Goal: Information Seeking & Learning: Learn about a topic

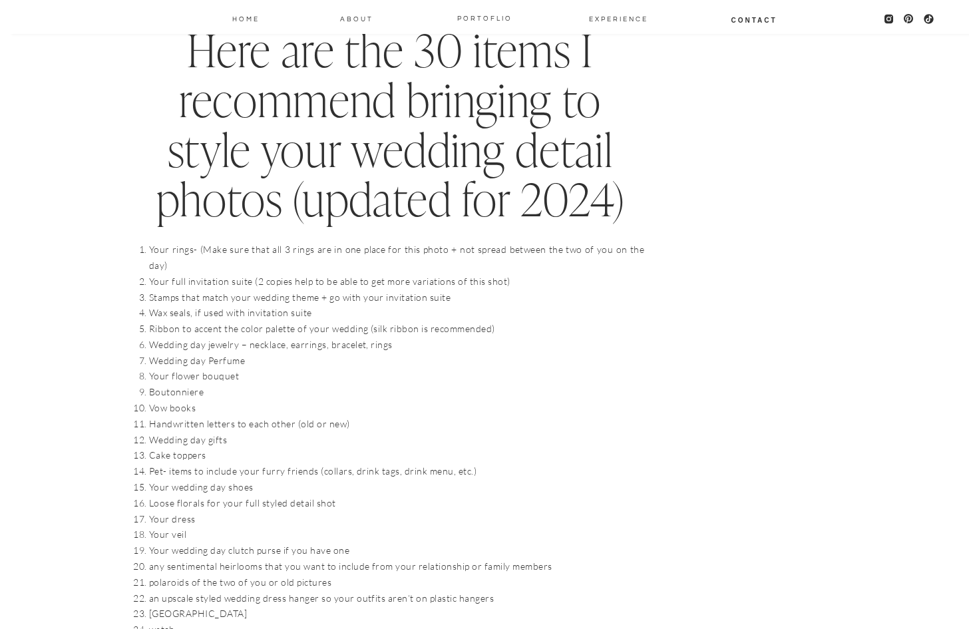
scroll to position [1268, 0]
drag, startPoint x: 240, startPoint y: 345, endPoint x: 200, endPoint y: 353, distance: 40.7
click at [200, 367] on li "Your flower bouquet" at bounding box center [396, 375] width 495 height 16
copy li "bouquet"
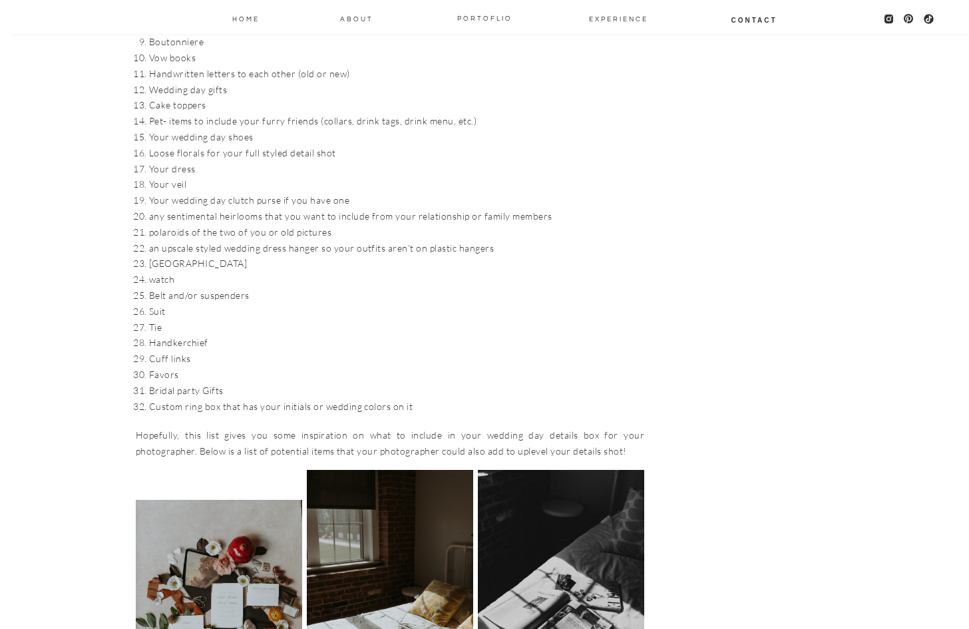
scroll to position [1611, 0]
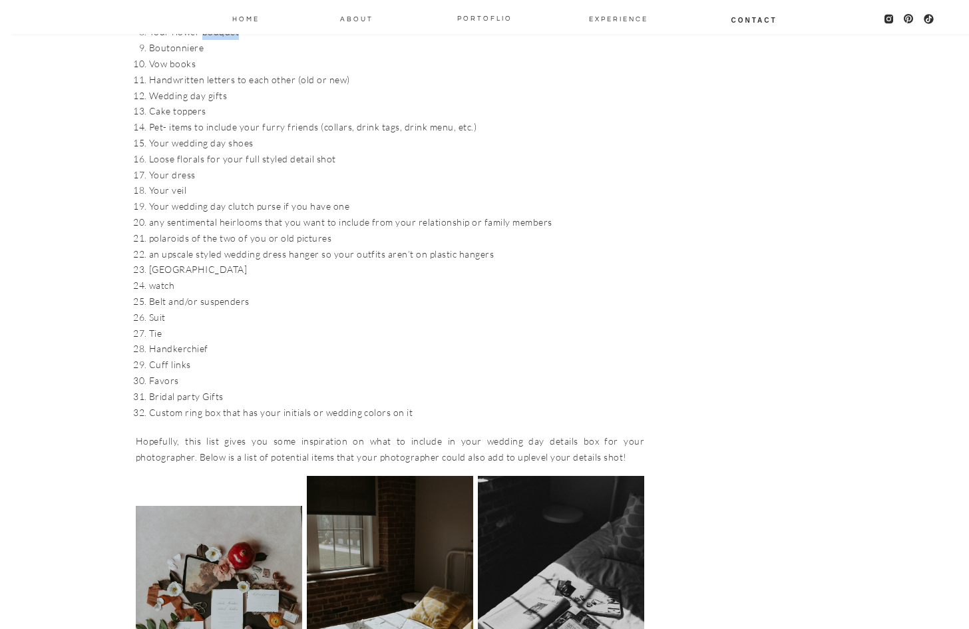
click at [185, 262] on li "[GEOGRAPHIC_DATA]" at bounding box center [396, 270] width 495 height 16
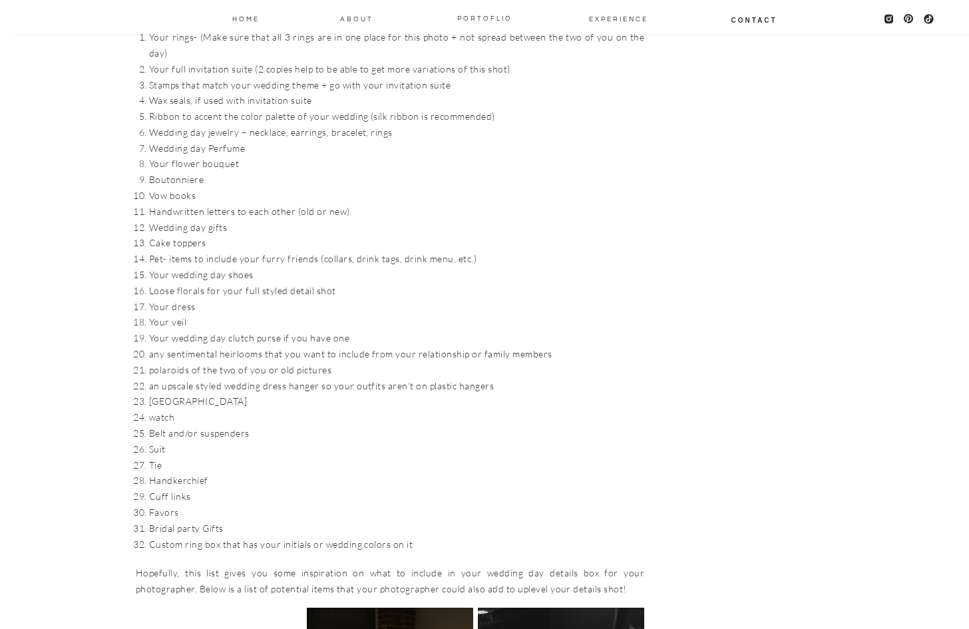
scroll to position [1465, 0]
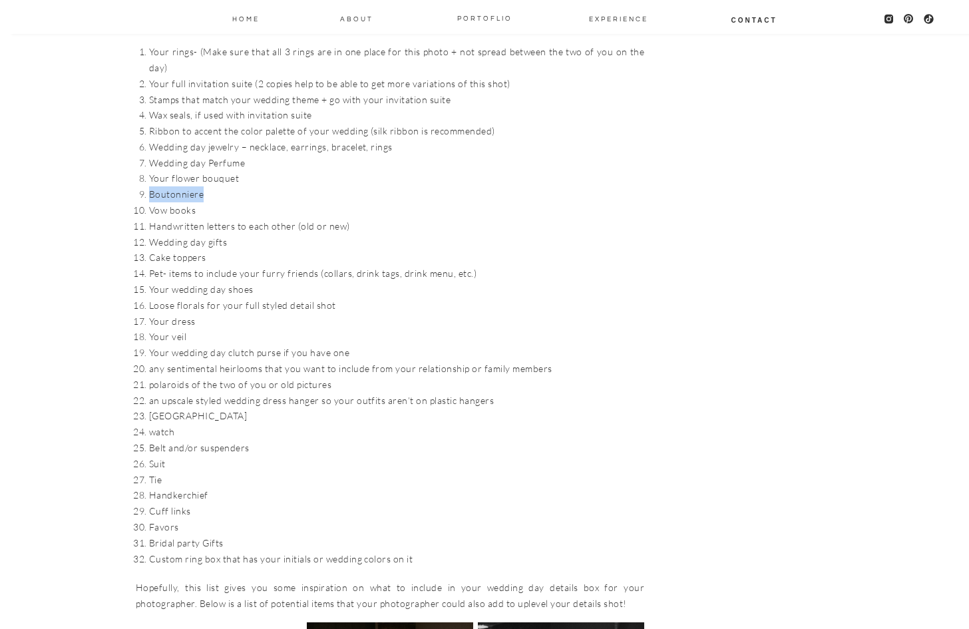
drag, startPoint x: 204, startPoint y: 166, endPoint x: 150, endPoint y: 171, distance: 54.8
click at [150, 186] on li "Boutonniere" at bounding box center [396, 194] width 495 height 16
copy li "Boutonniere"
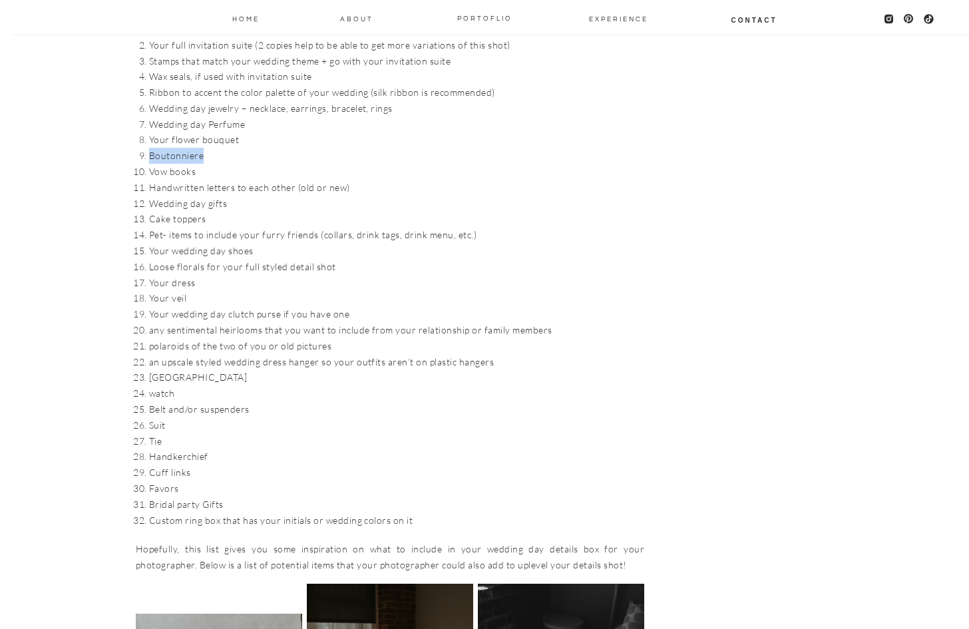
scroll to position [1514, 0]
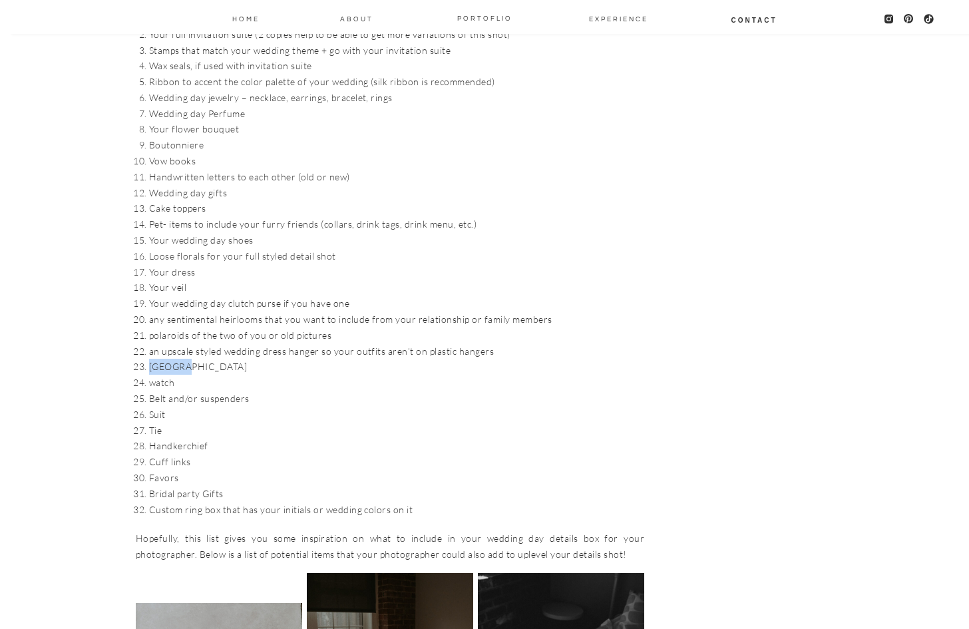
drag, startPoint x: 186, startPoint y: 339, endPoint x: 148, endPoint y: 338, distance: 37.3
copy li "[GEOGRAPHIC_DATA]"
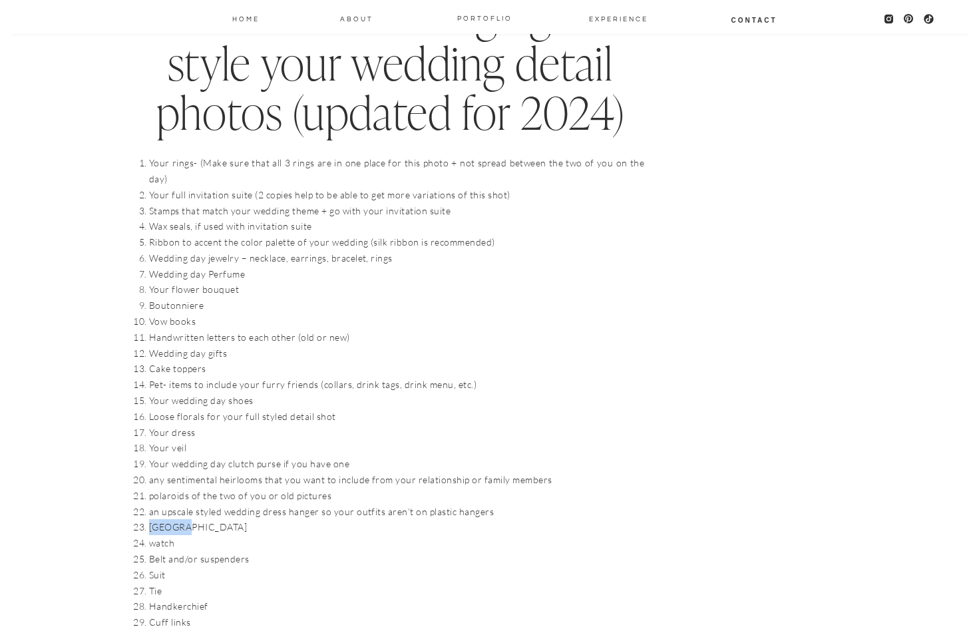
scroll to position [1352, 0]
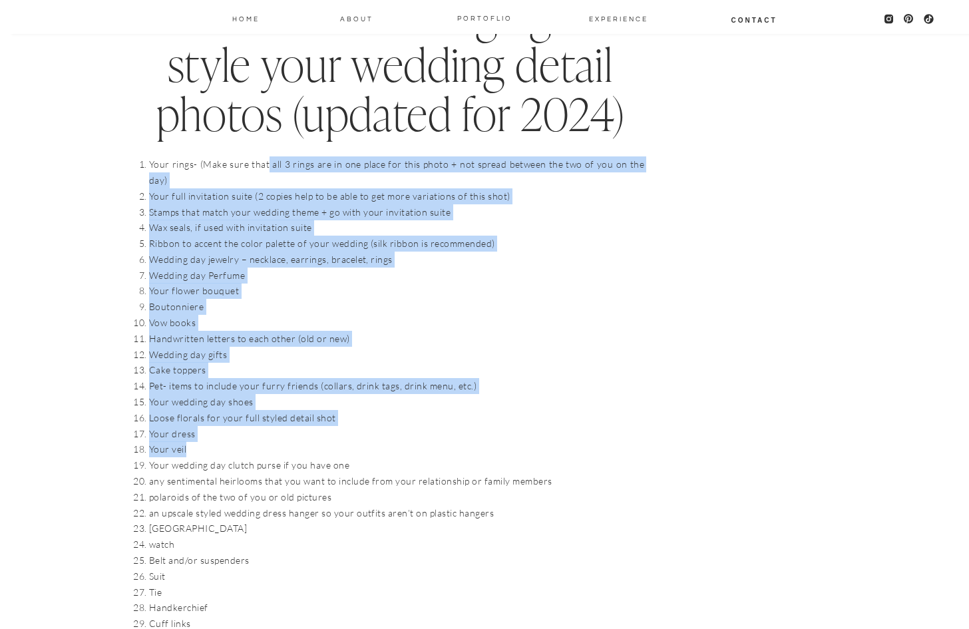
drag, startPoint x: 264, startPoint y: 155, endPoint x: 248, endPoint y: 426, distance: 271.4
click at [248, 426] on ol "Your rings- (Make sure that all 3 rings are in one place for this photo + not s…" at bounding box center [396, 417] width 495 height 523
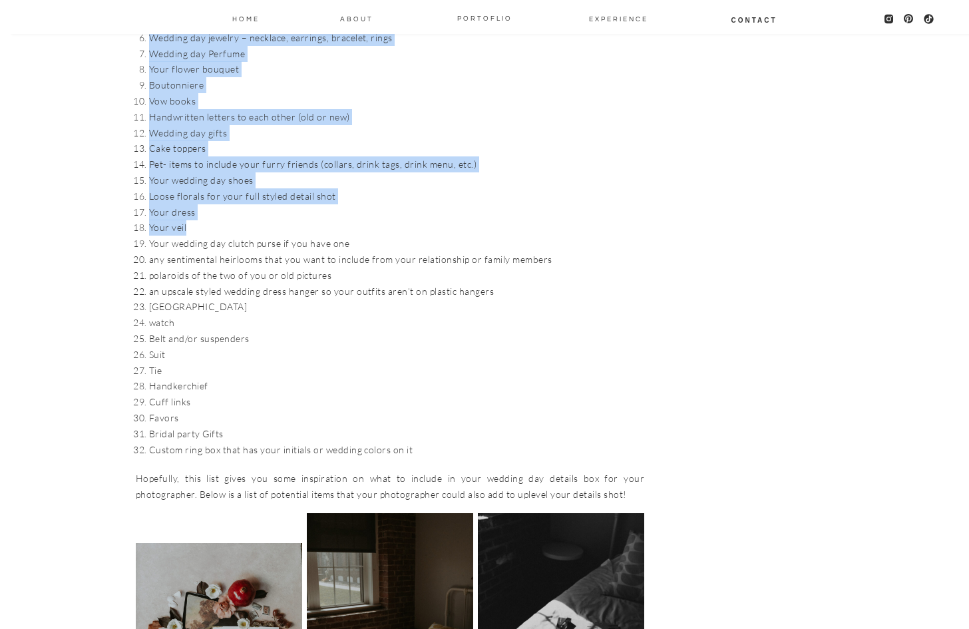
scroll to position [1574, 0]
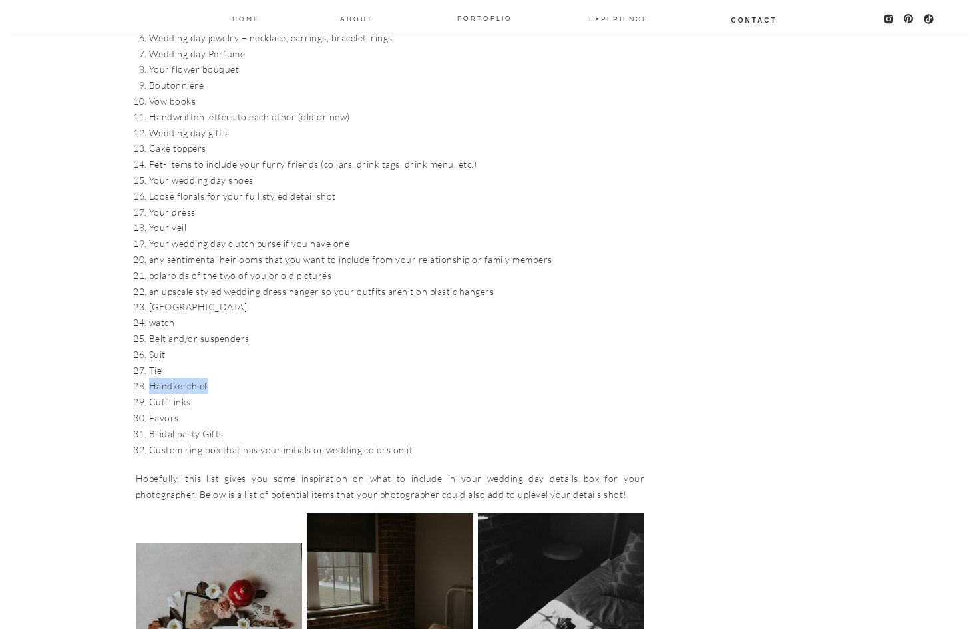
drag, startPoint x: 206, startPoint y: 357, endPoint x: 148, endPoint y: 358, distance: 58.6
copy li "Handkerchief"
